Goal: Task Accomplishment & Management: Complete application form

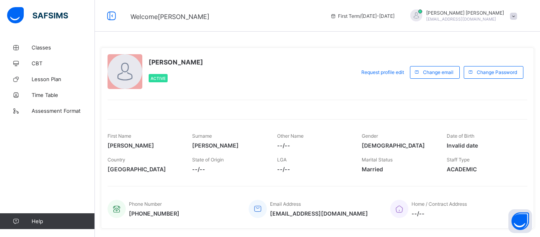
scroll to position [159, 0]
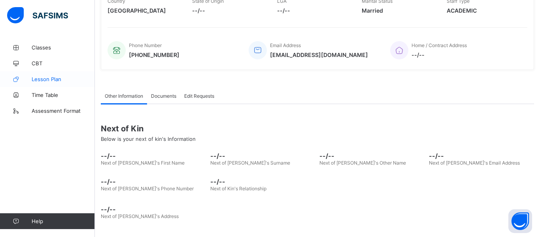
click at [44, 83] on link "Lesson Plan" at bounding box center [47, 79] width 95 height 16
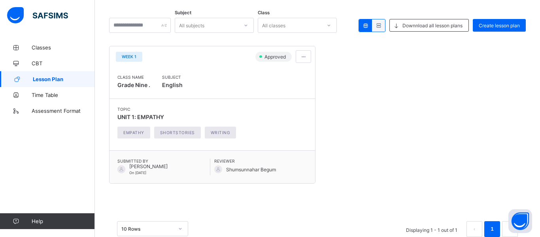
scroll to position [103, 0]
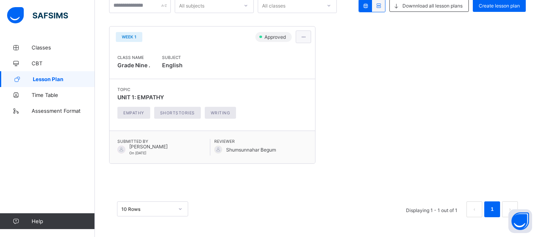
click at [303, 39] on span at bounding box center [303, 37] width 7 height 6
click at [289, 57] on li "View lesson plan" at bounding box center [286, 53] width 50 height 12
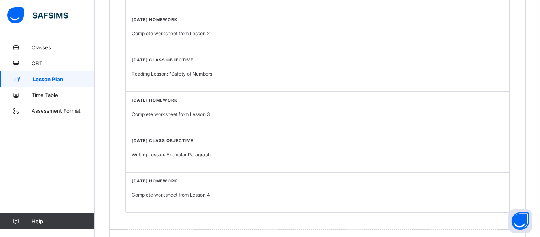
scroll to position [478, 0]
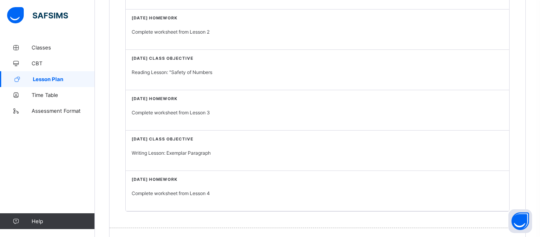
click at [177, 72] on p "Reading Lesson: "Safety of Numbers" at bounding box center [318, 72] width 372 height 6
click at [199, 112] on p "Complete worksheet from Lesson 3" at bounding box center [318, 113] width 372 height 6
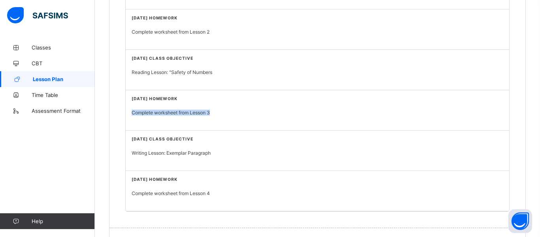
click at [215, 150] on p "Writing Lesson: Exemplar Paragraph" at bounding box center [318, 153] width 372 height 6
click at [199, 153] on p "Writing Lesson: Exemplar Paragraph" at bounding box center [318, 153] width 372 height 6
copy p "Writing Lesson: Exemplar Paragraph"
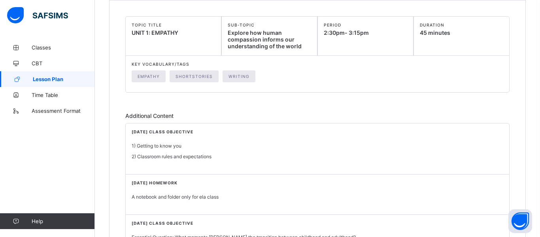
scroll to position [0, 0]
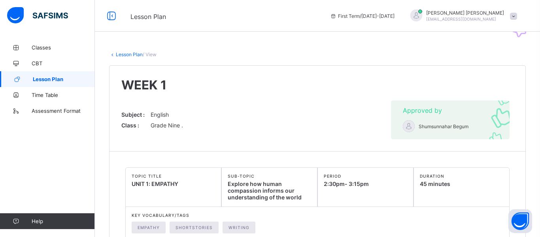
click at [119, 54] on link "Lesson Plan" at bounding box center [129, 54] width 27 height 6
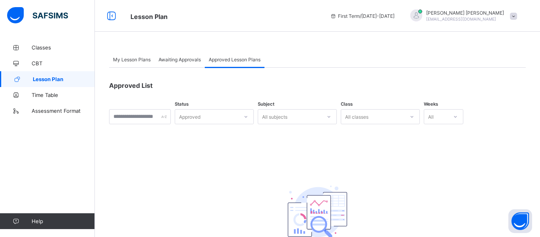
click at [126, 61] on span "My Lesson Plans" at bounding box center [132, 60] width 38 height 6
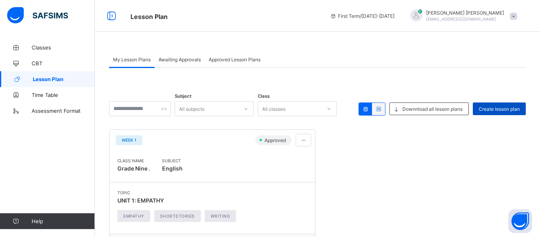
click at [512, 107] on span "Create lesson plan" at bounding box center [499, 109] width 41 height 6
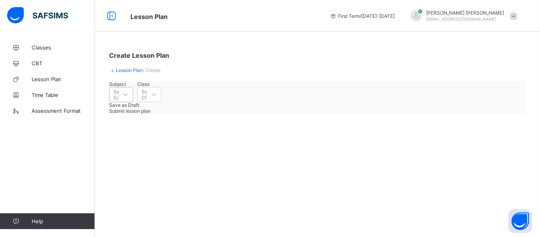
click at [133, 102] on div "Select Subject" at bounding box center [121, 94] width 24 height 15
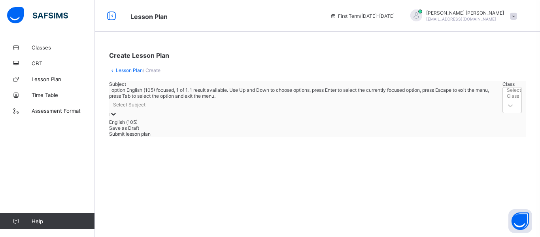
click at [163, 124] on div "English (105)" at bounding box center [304, 122] width 390 height 6
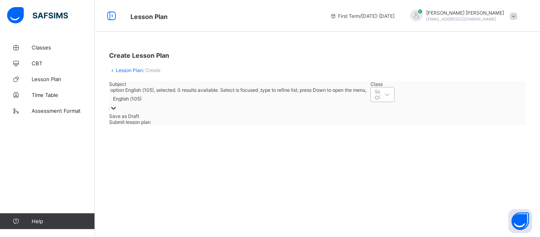
click at [371, 101] on div "Select Class" at bounding box center [383, 94] width 24 height 15
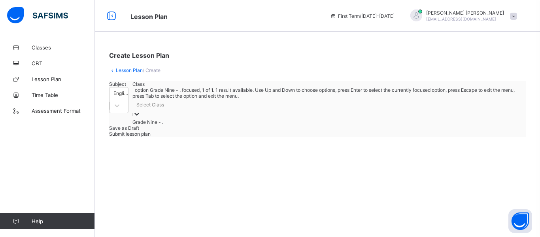
click at [247, 125] on div "Grade Nine - ." at bounding box center [328, 122] width 390 height 6
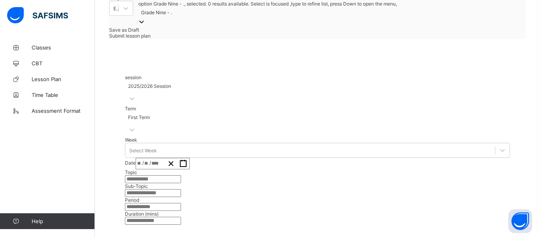
scroll to position [89, 0]
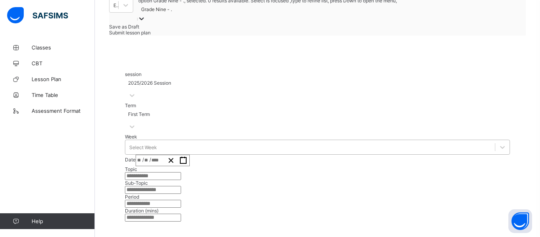
click at [142, 144] on div "Select Week" at bounding box center [143, 147] width 28 height 6
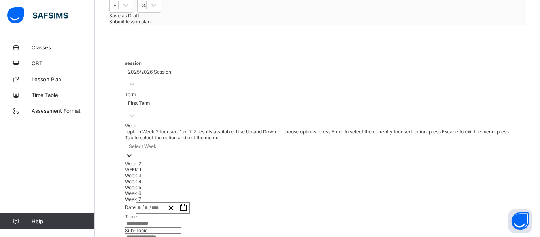
click at [153, 161] on div "Week 2" at bounding box center [317, 164] width 385 height 6
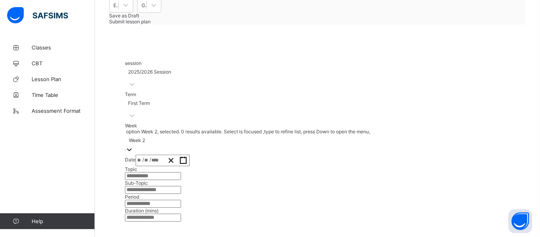
click at [165, 155] on div "/ /" at bounding box center [150, 160] width 29 height 11
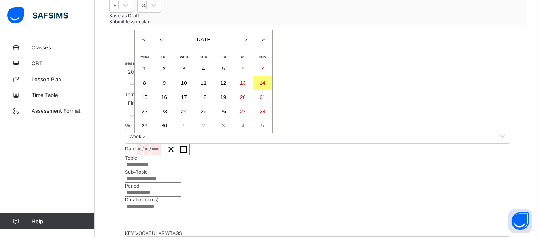
click at [155, 90] on button "15" at bounding box center [145, 97] width 20 height 14
type input "**********"
type input "*"
type input "**"
type input "****"
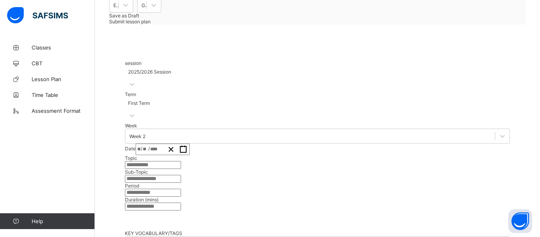
click at [416, 155] on div "Topic Sub-Topic" at bounding box center [317, 169] width 385 height 28
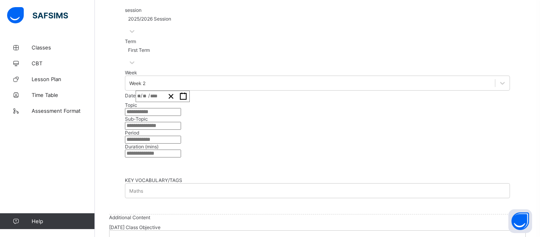
scroll to position [144, 0]
click at [181, 107] on input "text" at bounding box center [153, 111] width 56 height 8
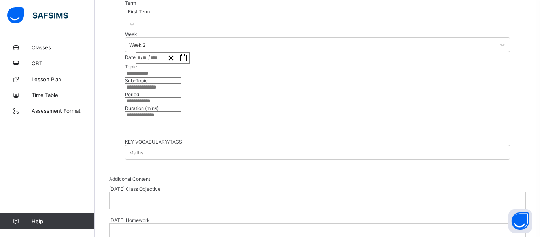
scroll to position [182, 0]
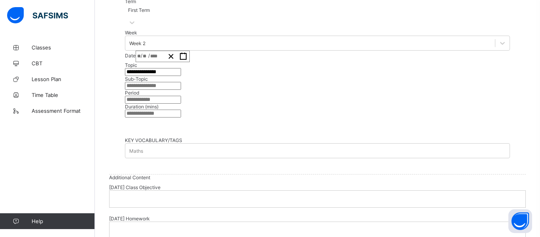
type input "**********"
click at [181, 90] on input "text" at bounding box center [153, 86] width 56 height 8
paste input "**********"
type input "**********"
click at [181, 104] on input "text" at bounding box center [153, 100] width 56 height 8
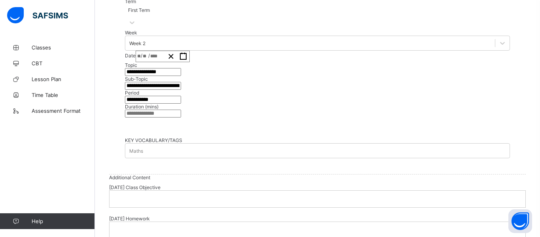
type input "**********"
click at [181, 118] on input "number" at bounding box center [153, 114] width 56 height 8
type input "**"
click at [370, 137] on span at bounding box center [317, 128] width 385 height 20
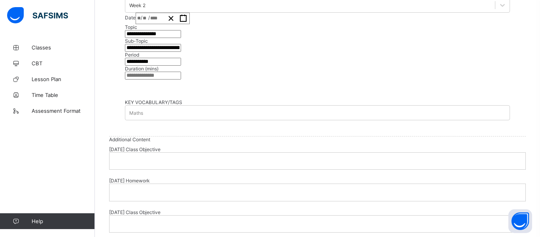
scroll to position [223, 0]
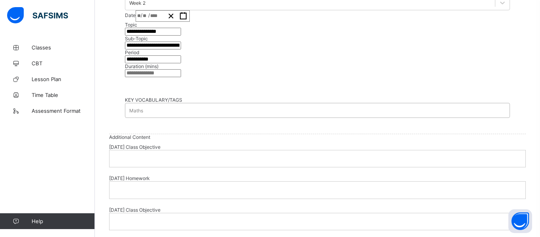
click at [268, 116] on div "Maths" at bounding box center [317, 110] width 385 height 11
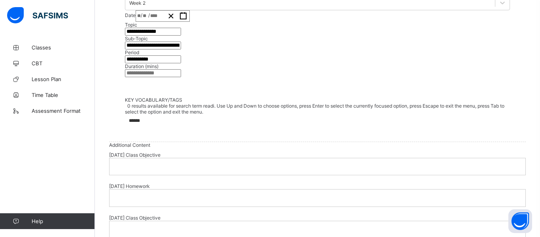
type input "*******"
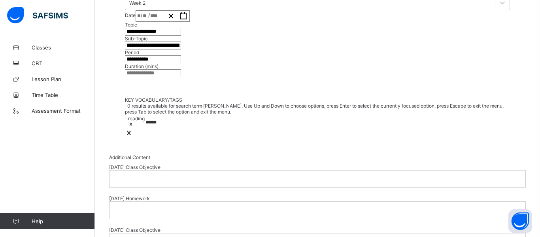
type input "*******"
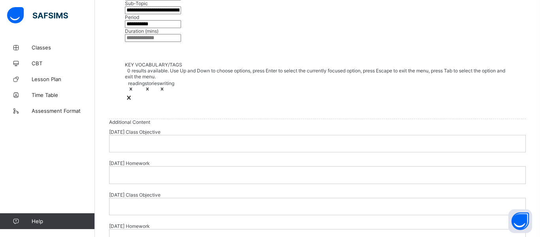
scroll to position [258, 0]
type input "*******"
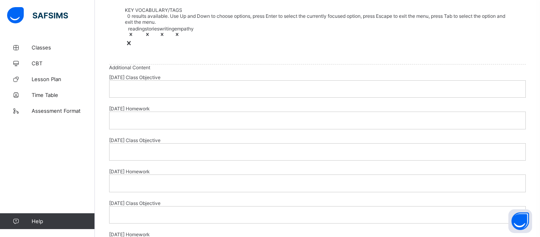
scroll to position [319, 0]
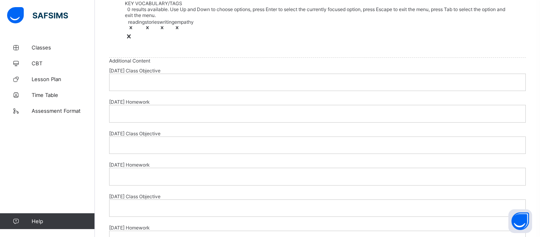
click at [265, 91] on div at bounding box center [318, 82] width 416 height 17
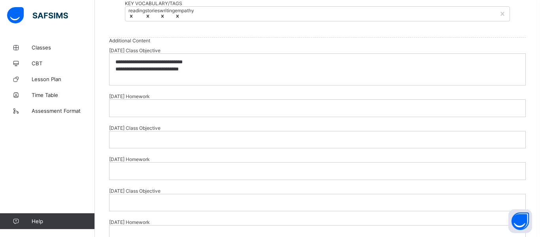
scroll to position [0, 0]
click at [195, 73] on p "**********" at bounding box center [230, 69] width 229 height 7
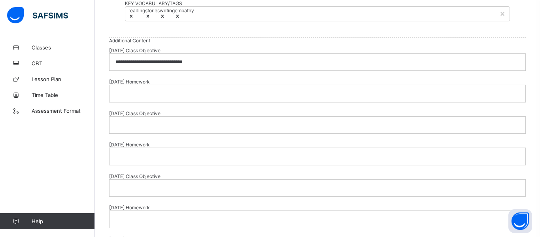
click at [188, 102] on div at bounding box center [318, 93] width 416 height 17
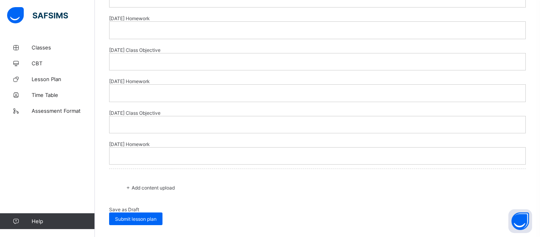
scroll to position [713, 0]
click at [216, 207] on div "Save as Draft" at bounding box center [317, 210] width 417 height 6
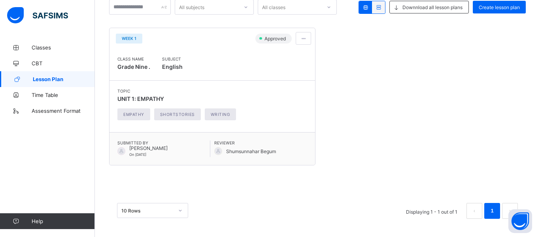
scroll to position [103, 0]
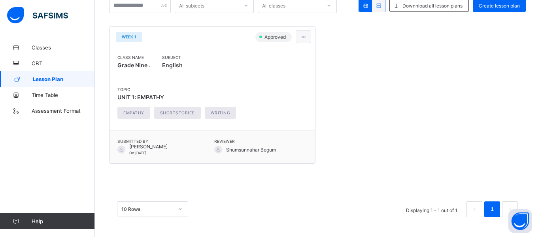
click at [305, 34] on span at bounding box center [303, 37] width 7 height 6
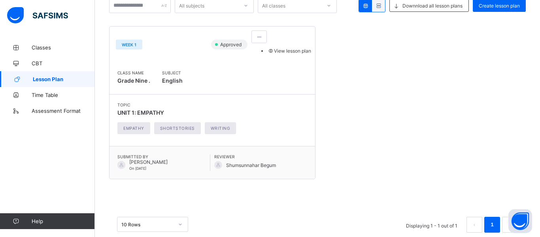
click at [301, 54] on span "View lesson plan" at bounding box center [289, 51] width 44 height 6
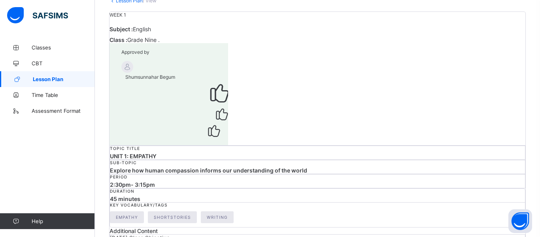
scroll to position [55, 0]
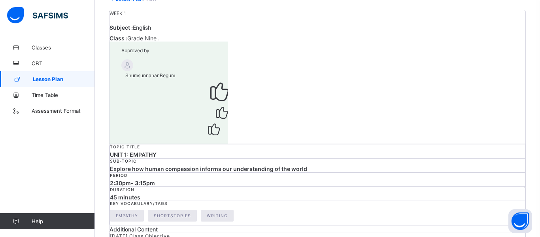
click at [274, 165] on span "Explore how human compassion informs our understanding of the world" at bounding box center [208, 168] width 197 height 7
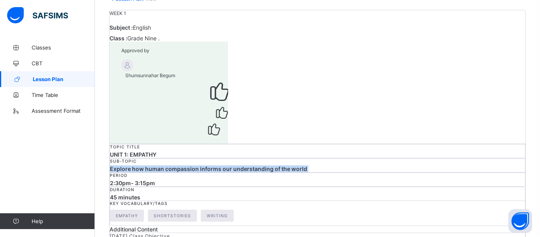
click at [274, 165] on span "Explore how human compassion informs our understanding of the world" at bounding box center [208, 168] width 197 height 7
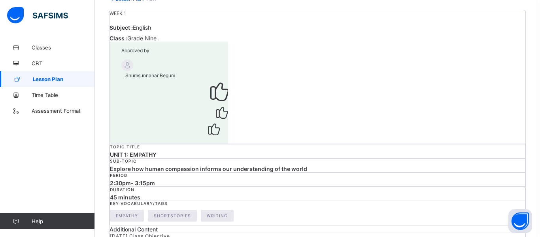
click at [274, 165] on span "Explore how human compassion informs our understanding of the world" at bounding box center [208, 168] width 197 height 7
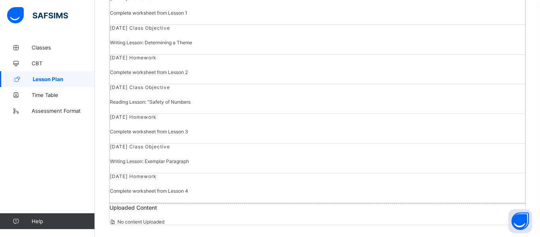
scroll to position [546, 0]
click at [187, 158] on p "Writing Lesson: Exemplar Paragraph" at bounding box center [317, 161] width 415 height 6
copy p "Writing Lesson: Exemplar Paragraph"
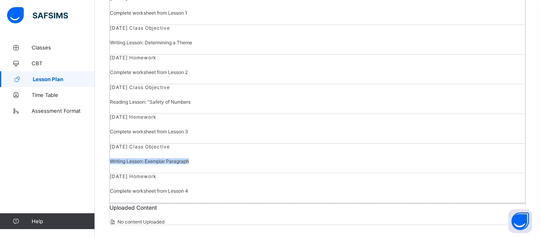
click at [179, 188] on p "Complete worksheet from Lesson 4" at bounding box center [317, 191] width 415 height 6
copy p "Complete worksheet from Lesson 4"
click at [170, 199] on span at bounding box center [317, 201] width 415 height 4
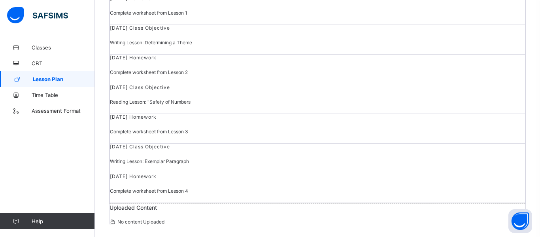
scroll to position [476, 0]
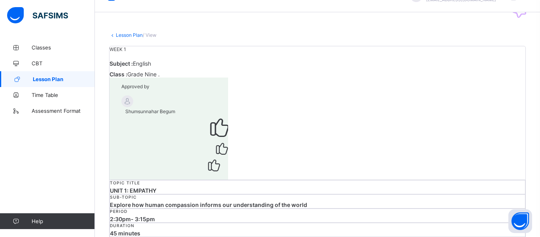
scroll to position [11, 0]
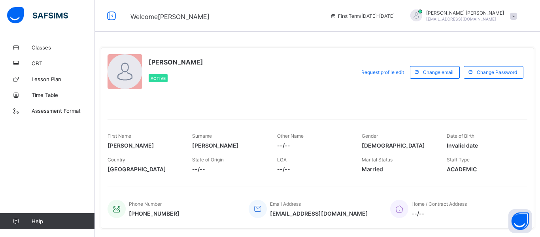
scroll to position [24, 0]
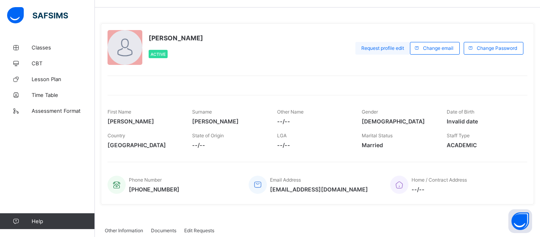
click at [376, 48] on span "Request profile edit" at bounding box center [383, 48] width 43 height 6
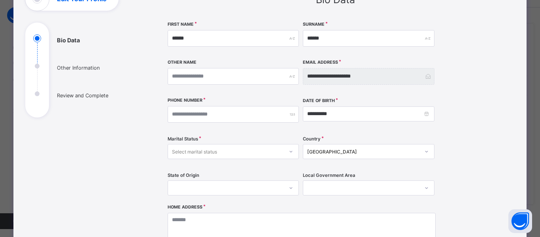
scroll to position [64, 0]
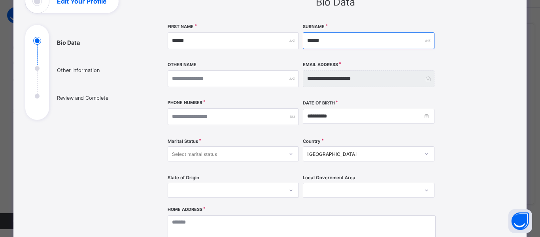
click at [315, 42] on input "******" at bounding box center [368, 40] width 131 height 17
type input "*****"
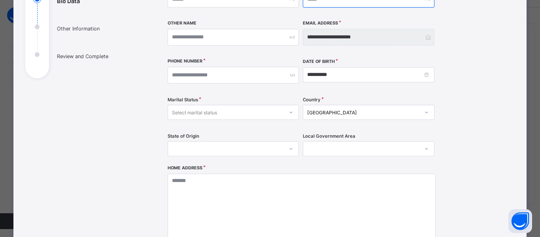
scroll to position [110, 0]
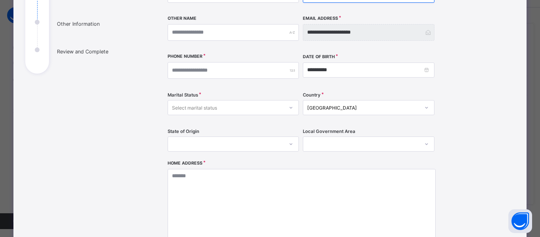
type input "*****"
click at [222, 106] on div "Select marital status" at bounding box center [226, 107] width 116 height 11
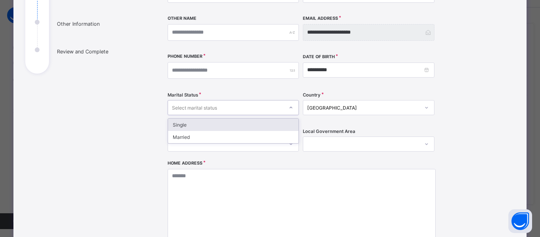
click at [117, 111] on div "Bio Data Other Information Review and Complete" at bounding box center [84, 125] width 119 height 364
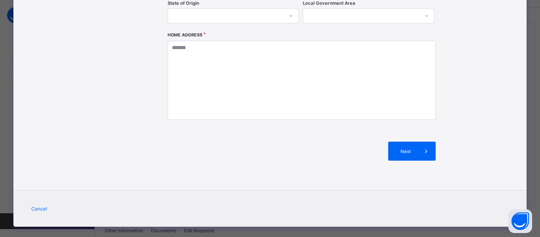
scroll to position [248, 0]
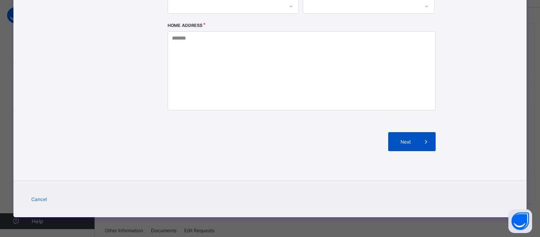
click at [428, 150] on span at bounding box center [426, 141] width 19 height 19
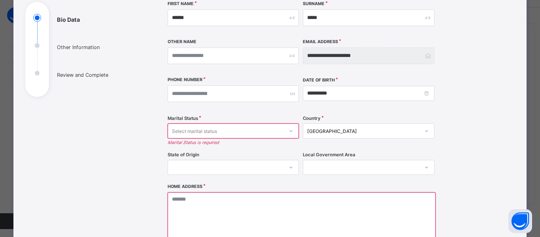
scroll to position [99, 0]
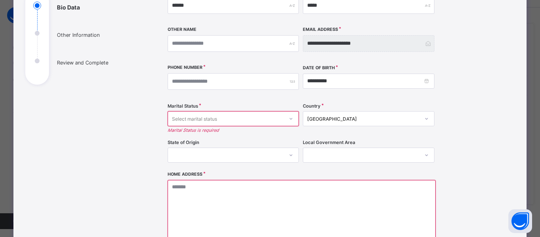
click at [239, 117] on div "Select marital status" at bounding box center [226, 118] width 116 height 11
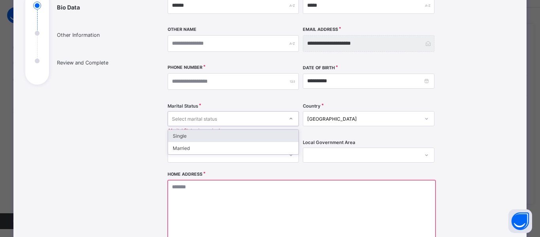
click at [128, 137] on div "Bio Data Other Information Review and Complete" at bounding box center [84, 140] width 119 height 372
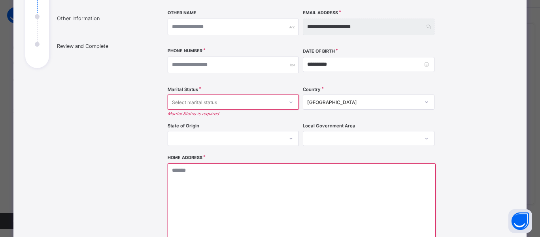
scroll to position [115, 0]
click at [261, 109] on div "Select marital status" at bounding box center [233, 102] width 131 height 15
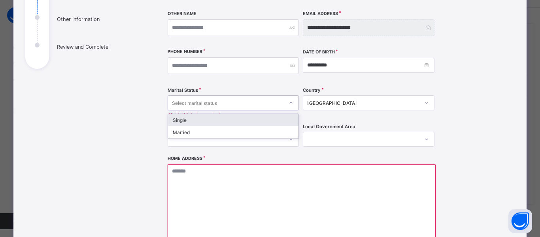
click at [126, 154] on div "Bio Data Other Information Review and Complete" at bounding box center [84, 124] width 119 height 372
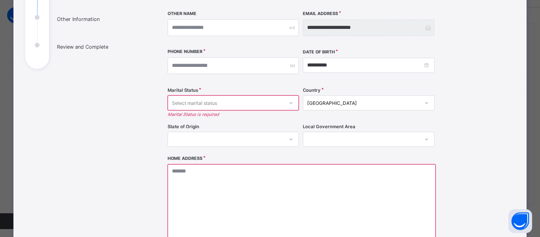
click at [218, 110] on div "Marital Status Select marital status Marital Status is required" at bounding box center [233, 103] width 131 height 32
click at [218, 108] on div "Select marital status" at bounding box center [233, 102] width 131 height 15
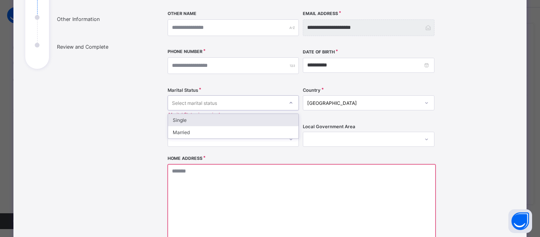
click at [216, 118] on div "Single" at bounding box center [233, 120] width 131 height 12
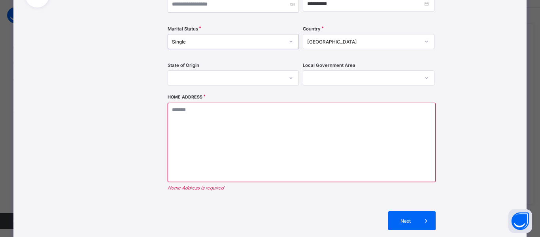
scroll to position [178, 0]
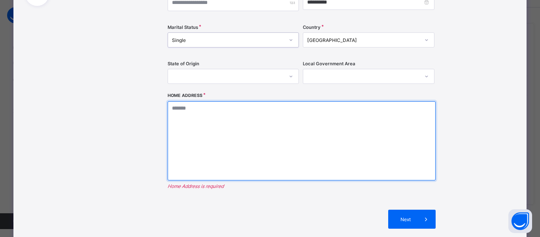
click at [216, 118] on textarea at bounding box center [302, 140] width 268 height 79
type textarea "*"
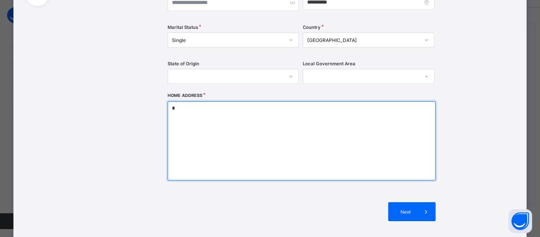
type textarea "**"
type textarea "***"
type textarea "**"
type textarea "***"
type textarea "****"
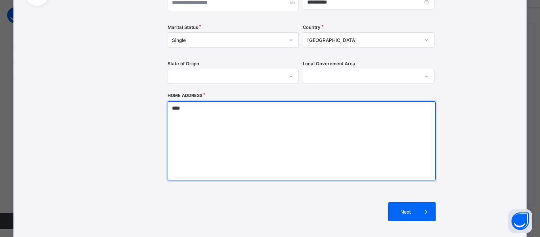
type textarea "*****"
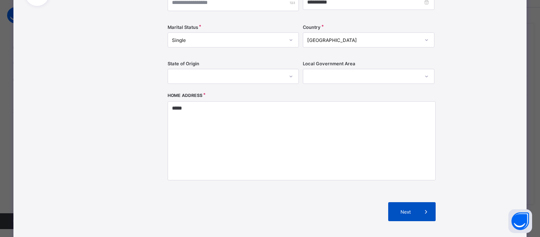
click at [398, 211] on span "Next" at bounding box center [405, 212] width 23 height 6
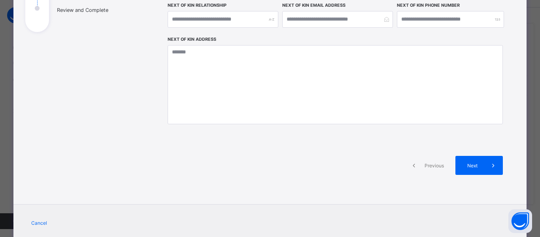
scroll to position [156, 0]
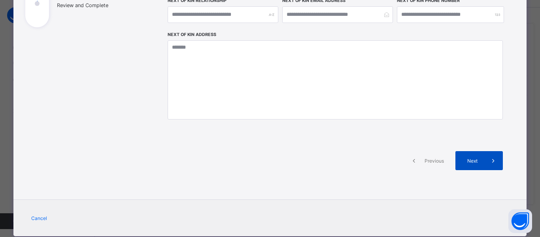
click at [478, 152] on div "Next" at bounding box center [479, 160] width 47 height 19
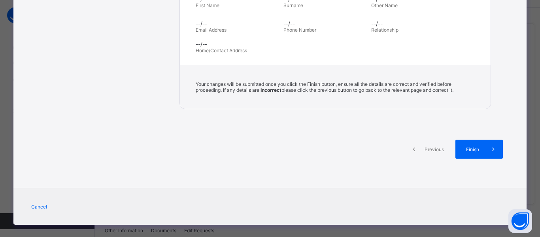
scroll to position [338, 0]
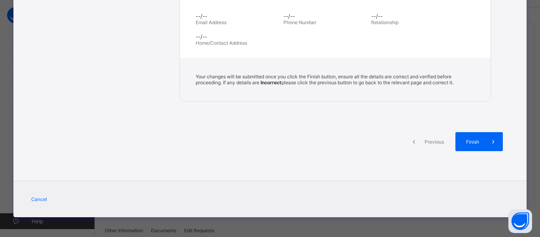
click at [477, 154] on div "Previous Finish" at bounding box center [335, 141] width 335 height 43
click at [472, 144] on span "Finish" at bounding box center [473, 142] width 23 height 6
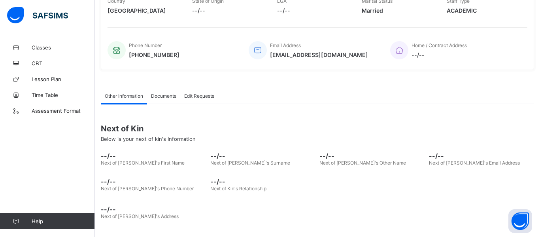
scroll to position [0, 0]
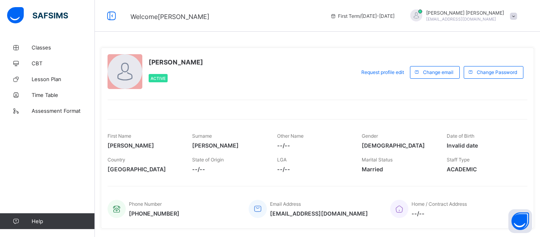
click at [378, 158] on span "Marital Status" at bounding box center [377, 160] width 31 height 6
click at [377, 167] on span "Married" at bounding box center [398, 169] width 73 height 7
click at [377, 171] on span "Married" at bounding box center [398, 169] width 73 height 7
click at [378, 171] on span "Married" at bounding box center [398, 169] width 73 height 7
